Goal: Task Accomplishment & Management: Manage account settings

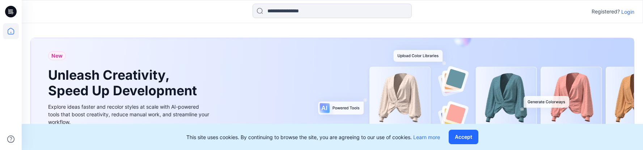
click at [628, 12] on p "Login" at bounding box center [627, 12] width 13 height 8
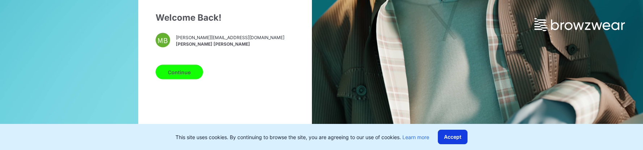
click at [457, 134] on button "Accept" at bounding box center [453, 137] width 30 height 14
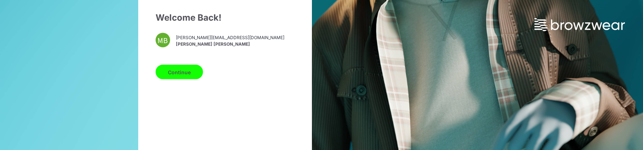
click at [174, 75] on button "Continue" at bounding box center [179, 72] width 47 height 14
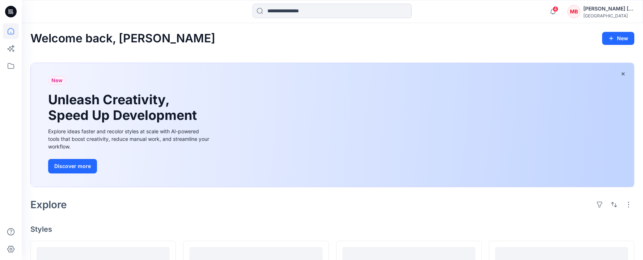
click at [513, 57] on div "New Unleash Creativity, Speed Up Development Explore ideas faster and recolor s…" at bounding box center [332, 126] width 604 height 139
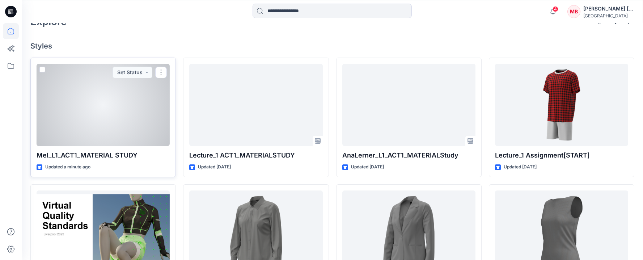
scroll to position [181, 0]
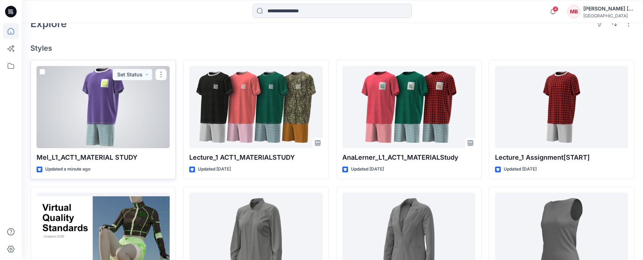
click at [115, 155] on p "Mel_L1_ACT1_MATERIAL STUDY" at bounding box center [103, 157] width 133 height 10
click at [115, 131] on div at bounding box center [103, 107] width 133 height 82
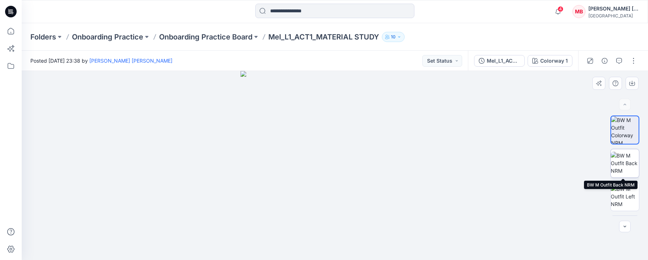
click at [623, 164] on img at bounding box center [625, 163] width 28 height 23
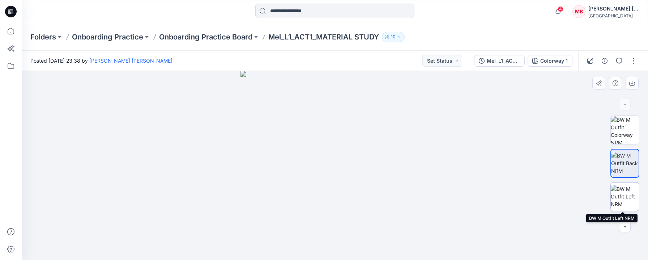
click at [623, 196] on img at bounding box center [625, 196] width 28 height 23
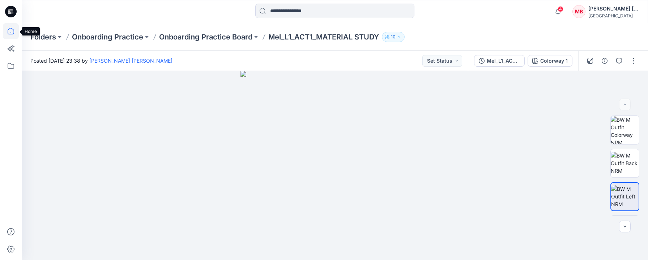
click at [12, 30] on icon at bounding box center [11, 31] width 16 height 16
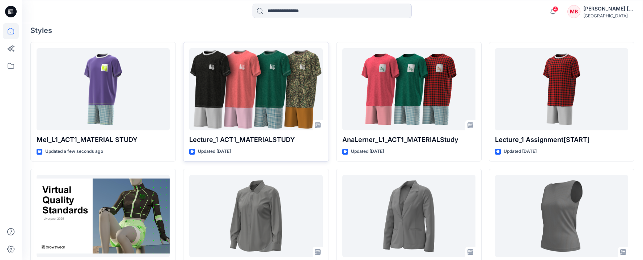
scroll to position [199, 0]
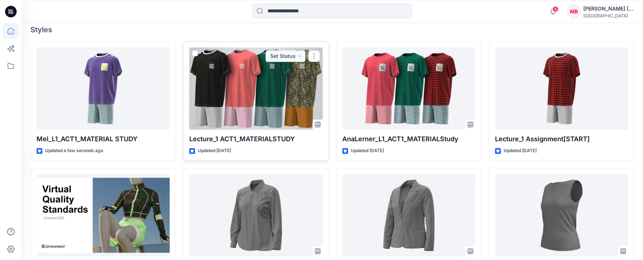
click at [277, 120] on div at bounding box center [255, 88] width 133 height 82
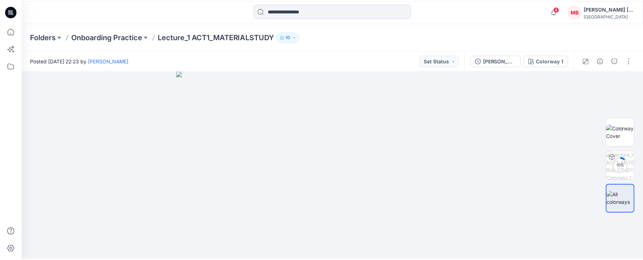
scroll to position [199, 0]
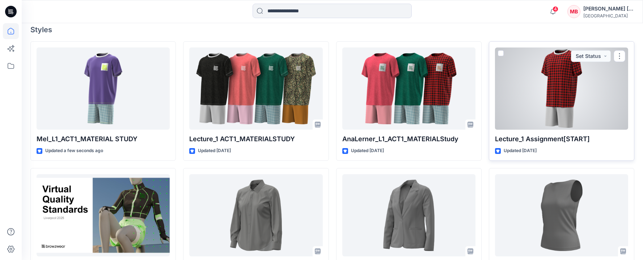
click at [566, 132] on div "Lecture_1 Assignment[START] Updated 4 days ago Set Status" at bounding box center [561, 100] width 145 height 119
click at [559, 140] on p "Lecture_1 Assignment[START]" at bounding box center [561, 139] width 133 height 10
click at [529, 152] on p "Updated 4 days ago" at bounding box center [520, 151] width 33 height 8
click at [528, 124] on div at bounding box center [561, 88] width 133 height 82
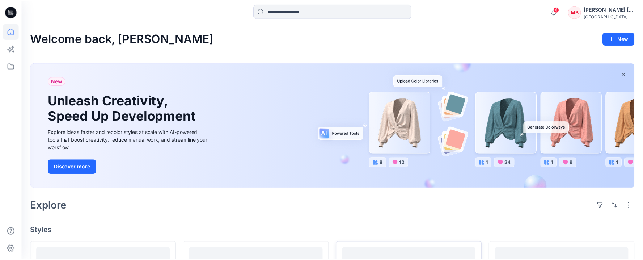
scroll to position [199, 0]
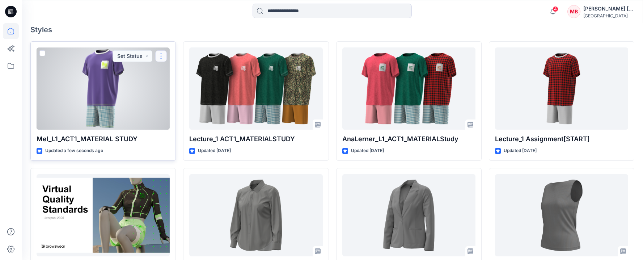
click at [162, 58] on button "button" at bounding box center [161, 56] width 12 height 12
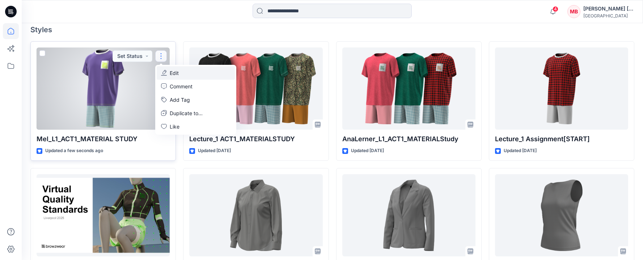
click at [179, 71] on button "Edit" at bounding box center [196, 72] width 78 height 13
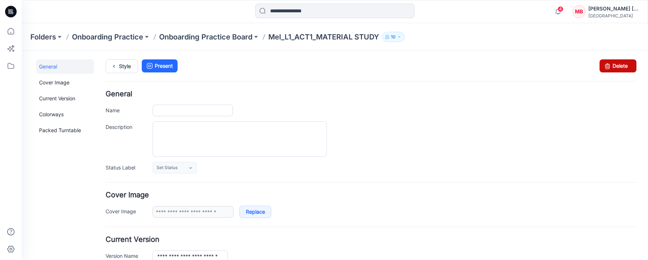
type input "**********"
drag, startPoint x: 620, startPoint y: 65, endPoint x: 386, endPoint y: 89, distance: 234.9
click at [620, 65] on link "Delete" at bounding box center [618, 65] width 37 height 13
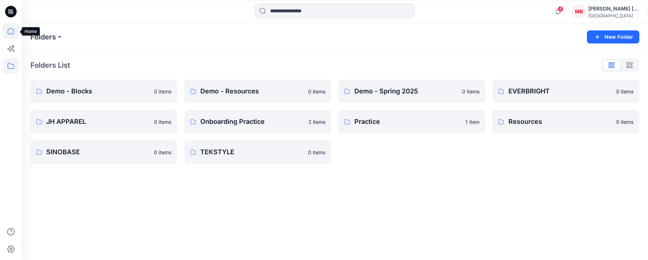
click at [12, 28] on icon at bounding box center [11, 31] width 16 height 16
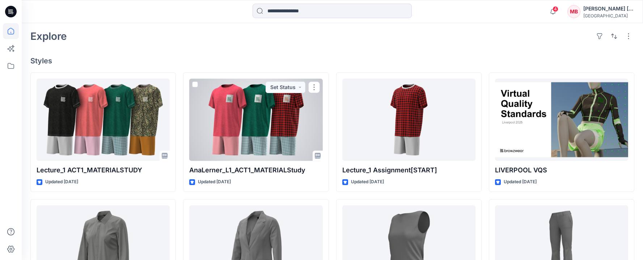
scroll to position [181, 0]
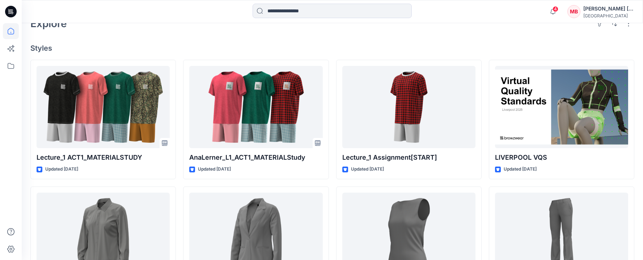
click at [182, 135] on div "Lecture_1 ACT1_MATERIALSTUDY Updated 4 days ago LM8543HE9P37 Updated 3 months a…" at bounding box center [332, 246] width 604 height 373
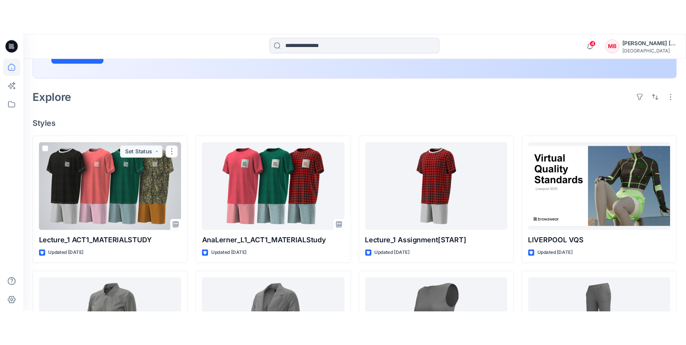
scroll to position [145, 0]
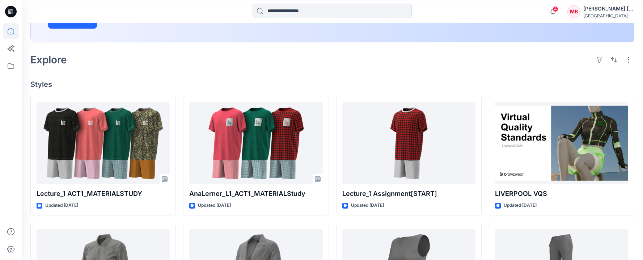
click at [507, 54] on div "Explore" at bounding box center [332, 59] width 604 height 17
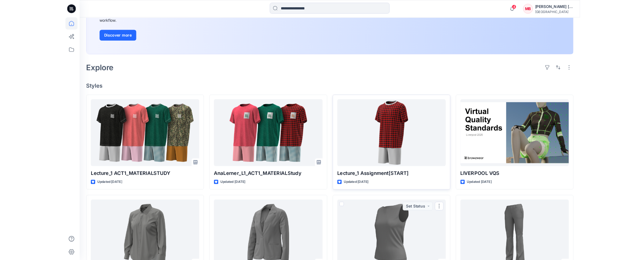
scroll to position [36, 0]
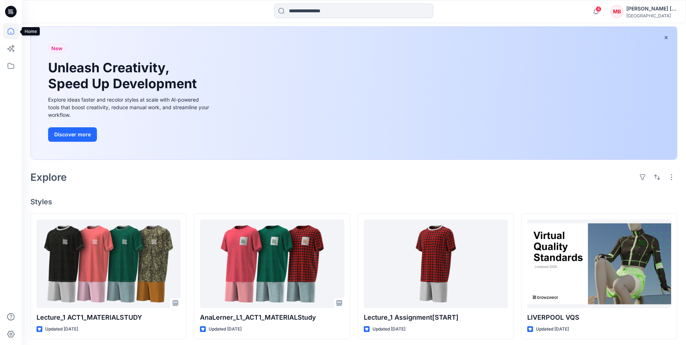
click at [12, 25] on icon at bounding box center [11, 31] width 16 height 16
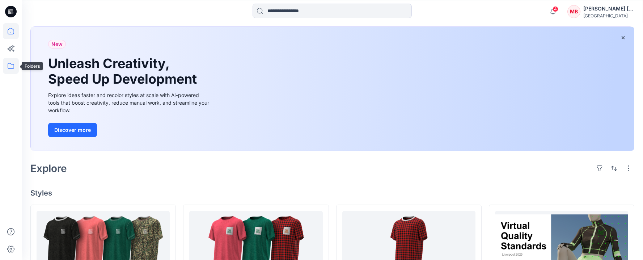
click at [11, 66] on icon at bounding box center [11, 66] width 16 height 16
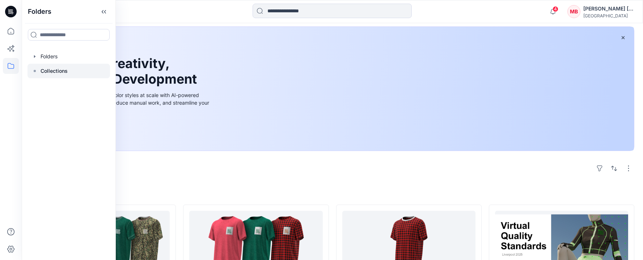
click at [56, 70] on p "Collections" at bounding box center [54, 71] width 27 height 9
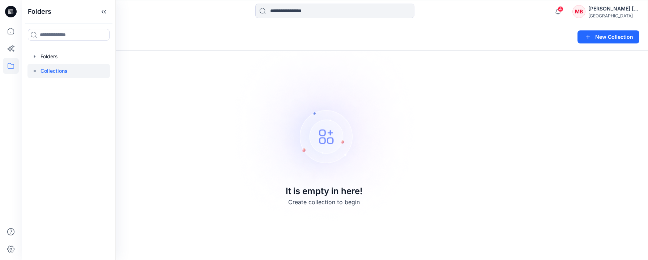
click at [617, 7] on div "[PERSON_NAME] [PERSON_NAME]" at bounding box center [614, 8] width 51 height 9
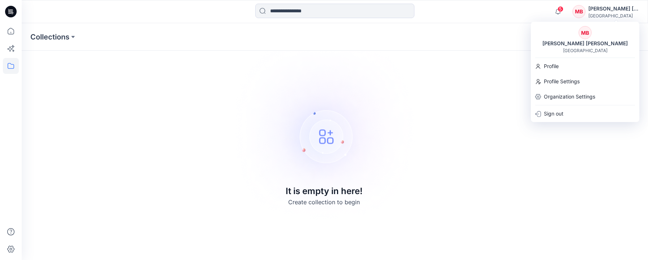
click at [586, 37] on div "MB" at bounding box center [585, 32] width 13 height 13
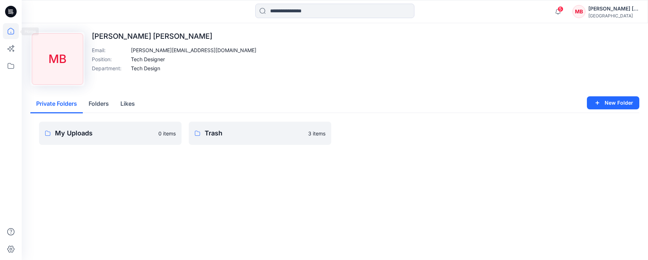
click at [14, 31] on icon at bounding box center [11, 31] width 16 height 16
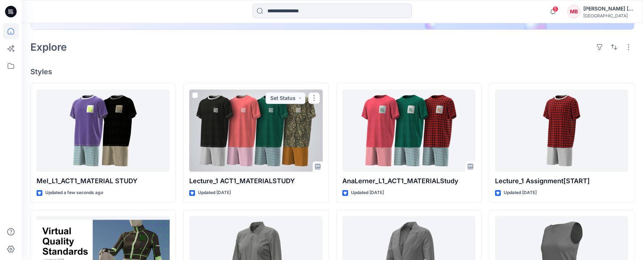
scroll to position [145, 0]
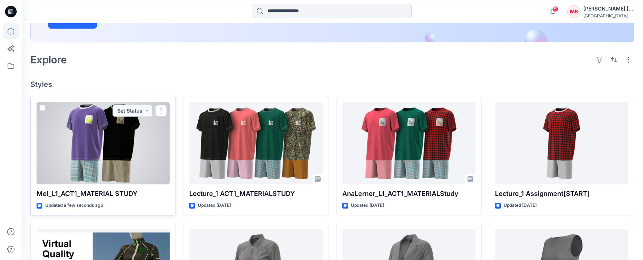
click at [130, 147] on div at bounding box center [103, 143] width 133 height 82
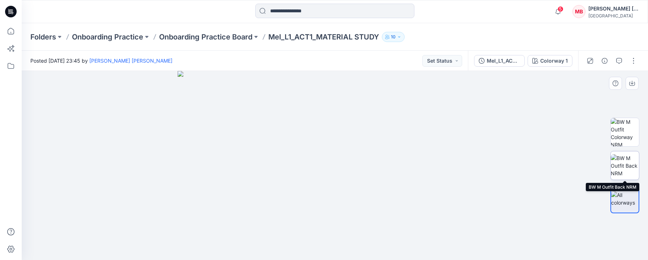
click at [625, 170] on img at bounding box center [625, 165] width 28 height 23
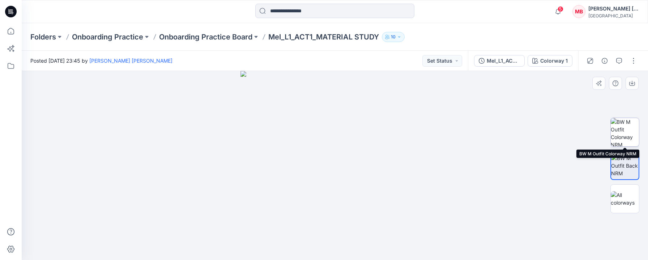
click at [629, 129] on img at bounding box center [625, 132] width 28 height 28
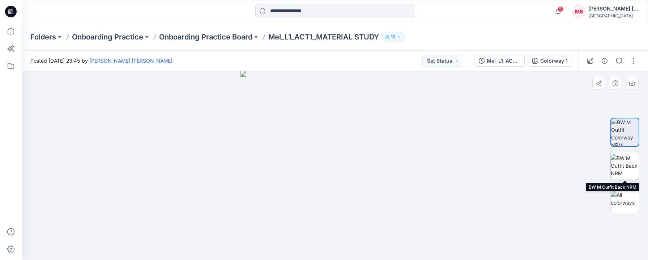
click at [629, 163] on img at bounding box center [625, 165] width 28 height 23
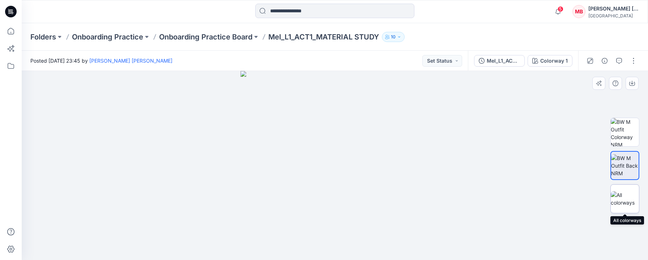
click at [625, 195] on img at bounding box center [625, 198] width 28 height 15
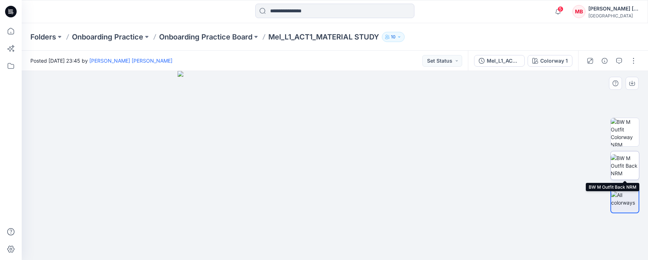
click at [627, 168] on img at bounding box center [625, 165] width 28 height 23
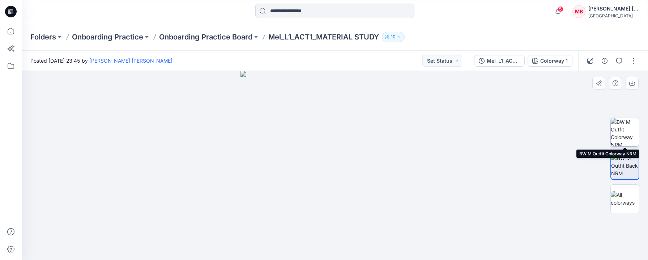
click at [630, 137] on img at bounding box center [625, 132] width 28 height 28
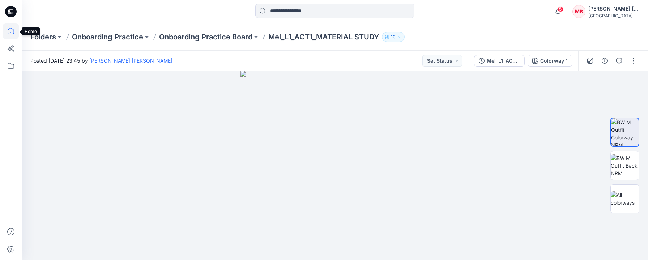
click at [13, 31] on icon at bounding box center [11, 31] width 16 height 16
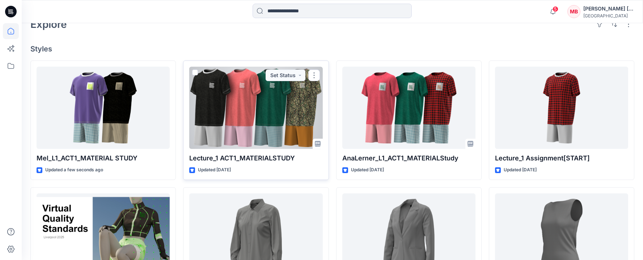
scroll to position [181, 0]
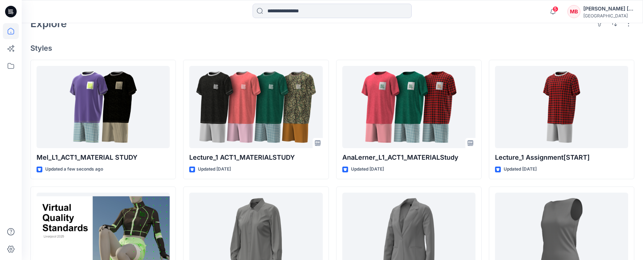
click at [152, 30] on div "Explore" at bounding box center [332, 23] width 604 height 17
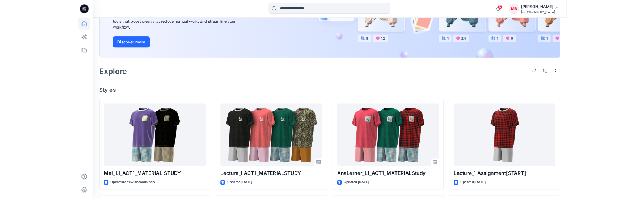
scroll to position [109, 0]
